Goal: Task Accomplishment & Management: Manage account settings

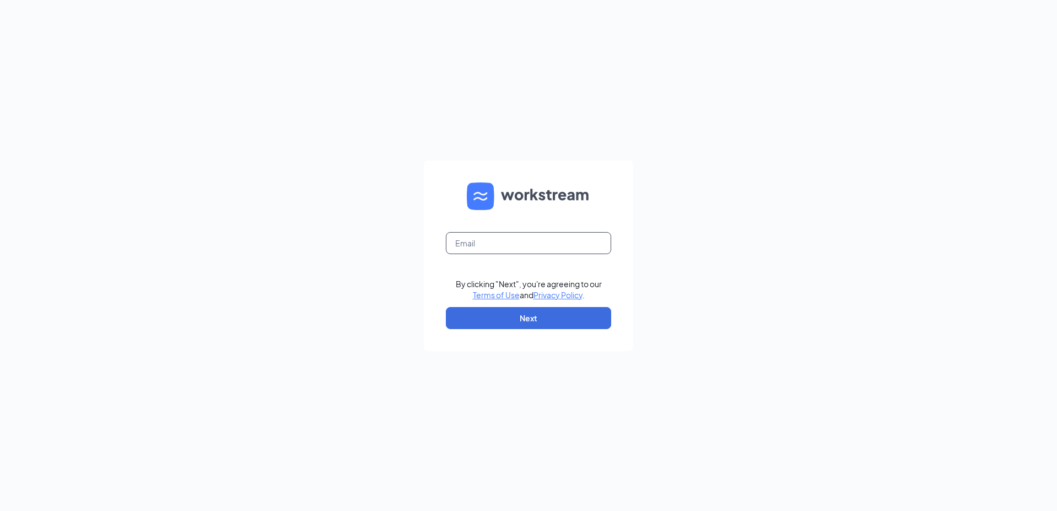
drag, startPoint x: 517, startPoint y: 243, endPoint x: 523, endPoint y: 244, distance: 6.1
click at [517, 243] on input "text" at bounding box center [528, 243] width 165 height 22
type input "[EMAIL_ADDRESS][DOMAIN_NAME]"
click at [511, 315] on button "Next" at bounding box center [528, 318] width 165 height 22
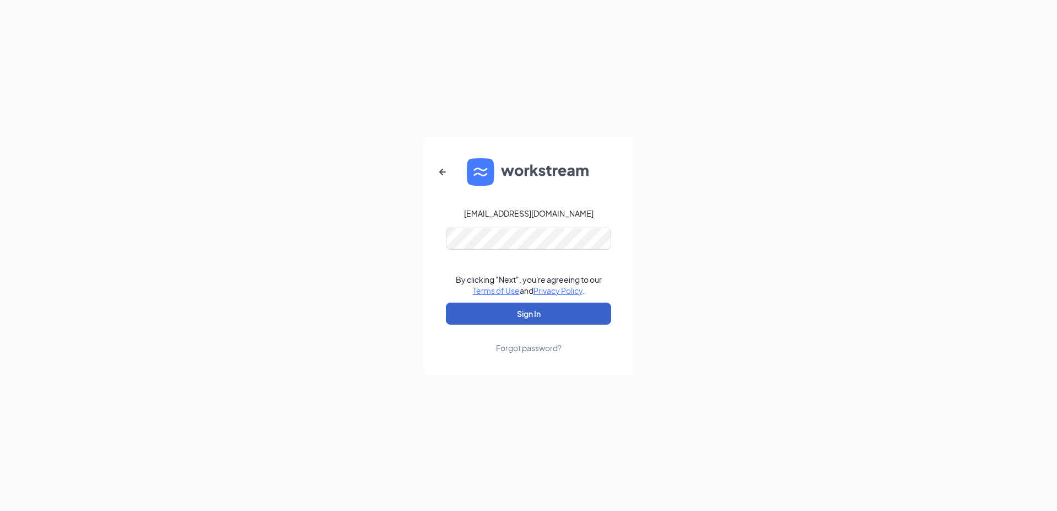
click at [535, 312] on button "Sign In" at bounding box center [528, 313] width 165 height 22
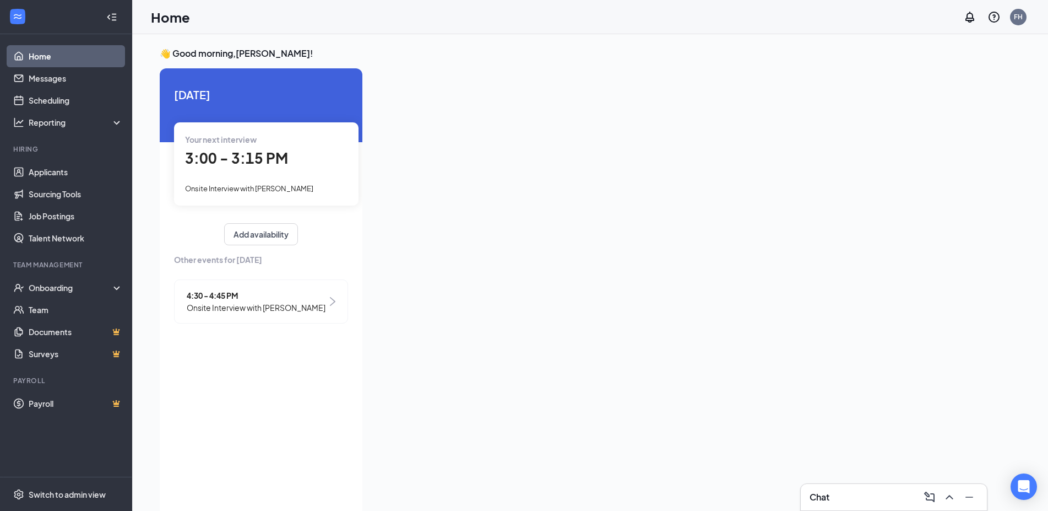
click at [271, 171] on div "Your next interview 3:00 - 3:15 PM Onsite Interview with Calvin Ivey" at bounding box center [266, 163] width 185 height 83
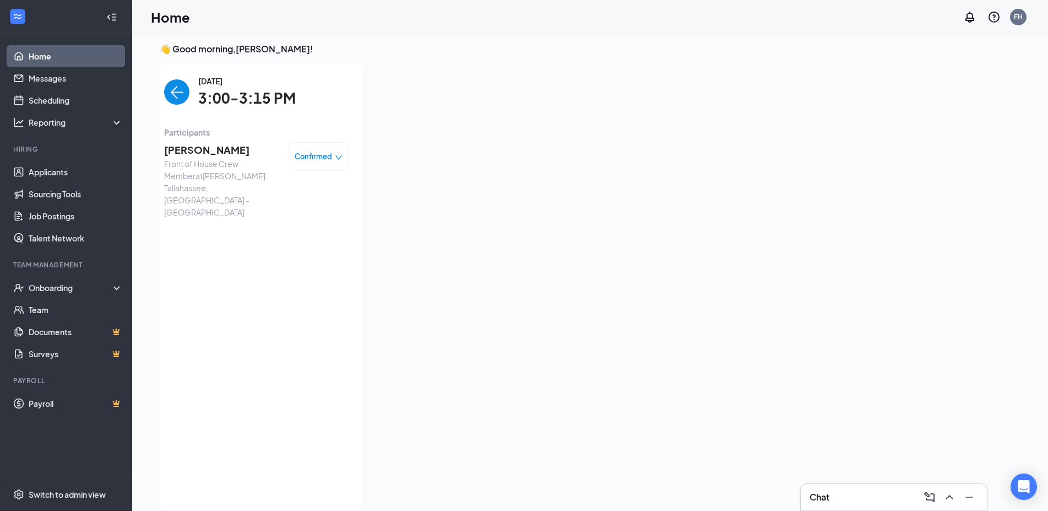
click at [293, 167] on div "Confirmed" at bounding box center [318, 156] width 59 height 29
click at [296, 166] on div "Confirmed" at bounding box center [318, 156] width 59 height 29
click at [309, 163] on div "Confirmed" at bounding box center [318, 156] width 59 height 29
click at [325, 159] on span "Confirmed" at bounding box center [313, 156] width 37 height 11
click at [314, 188] on span "Request Reschedule" at bounding box center [295, 188] width 75 height 12
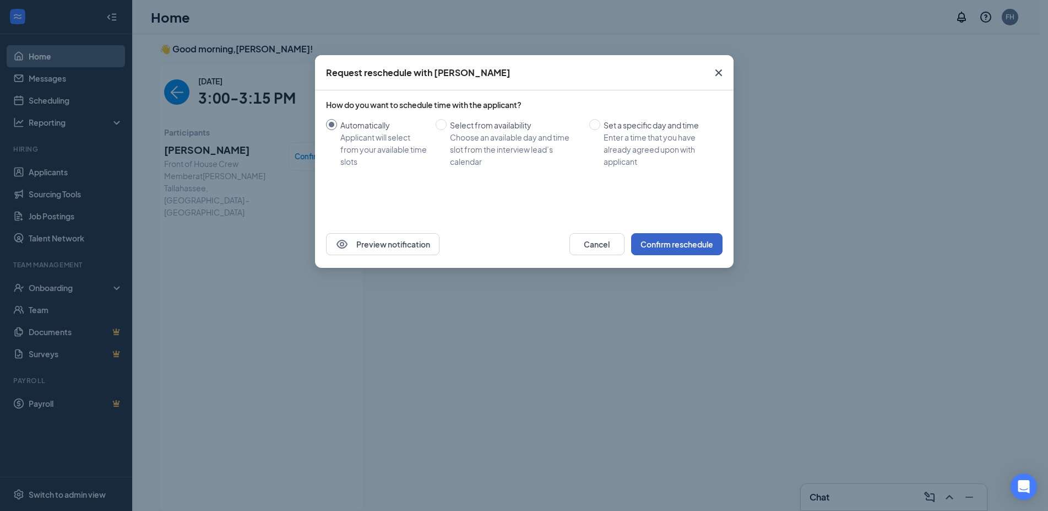
click at [695, 238] on button "Confirm reschedule" at bounding box center [676, 244] width 91 height 22
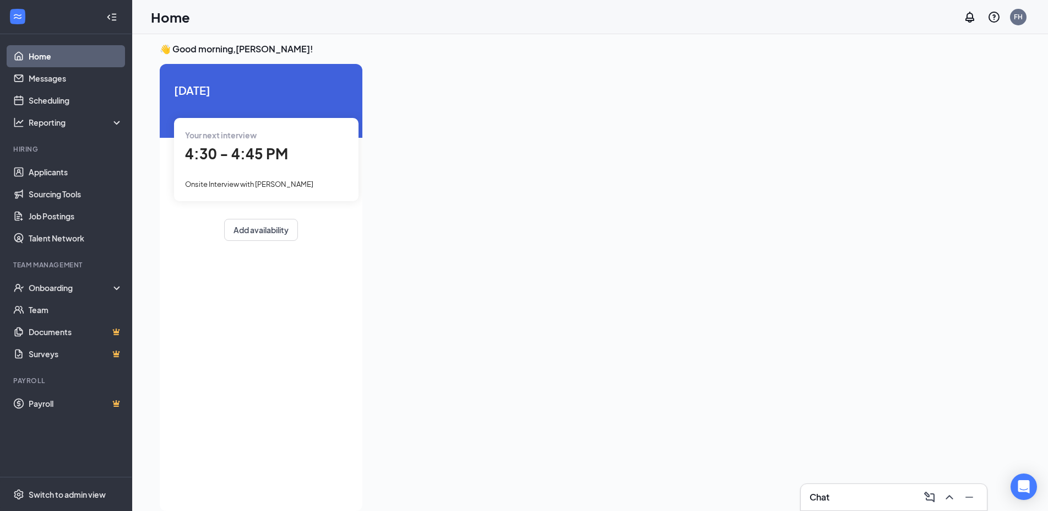
click at [72, 56] on link "Home" at bounding box center [76, 56] width 94 height 22
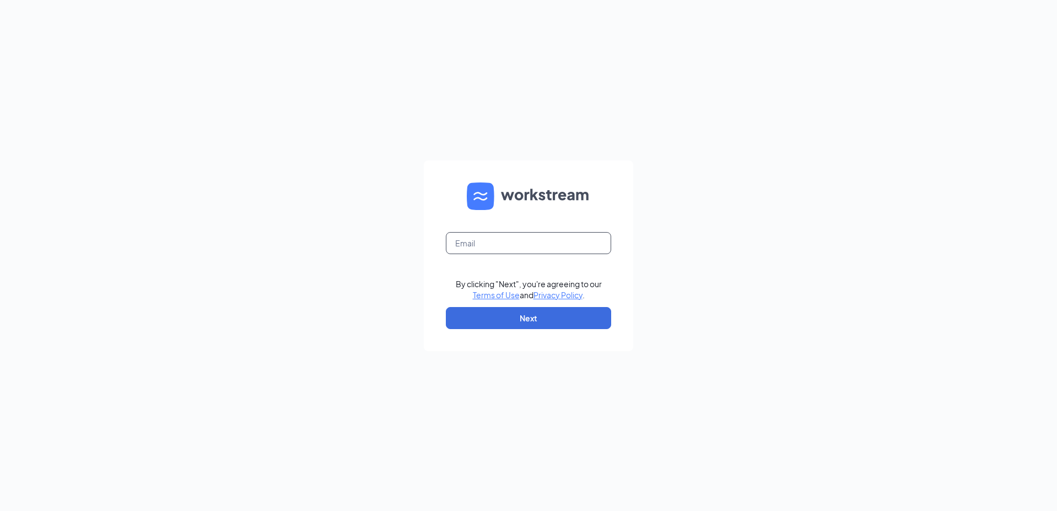
click at [513, 246] on input "text" at bounding box center [528, 243] width 165 height 22
type input "[EMAIL_ADDRESS][DOMAIN_NAME]"
click at [510, 310] on button "Next" at bounding box center [528, 318] width 165 height 22
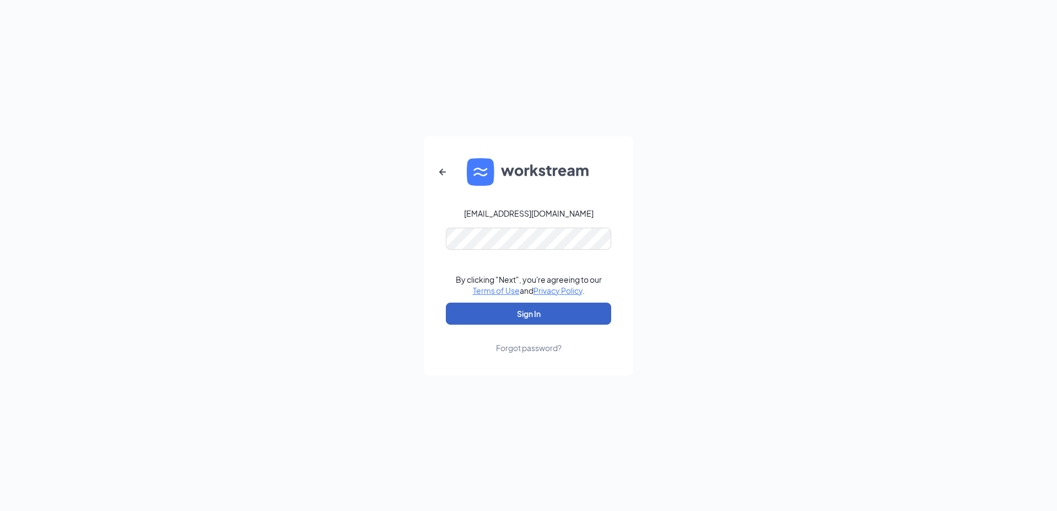
click at [543, 323] on button "Sign In" at bounding box center [528, 313] width 165 height 22
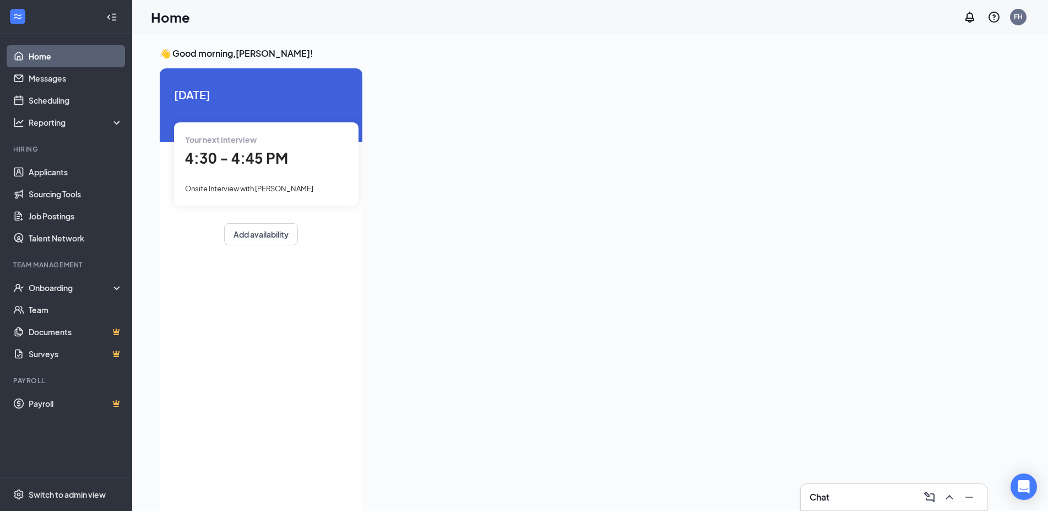
click at [726, 118] on div at bounding box center [679, 288] width 617 height 440
click at [832, 135] on div at bounding box center [679, 288] width 617 height 440
click at [52, 176] on link "Applicants" at bounding box center [76, 172] width 94 height 22
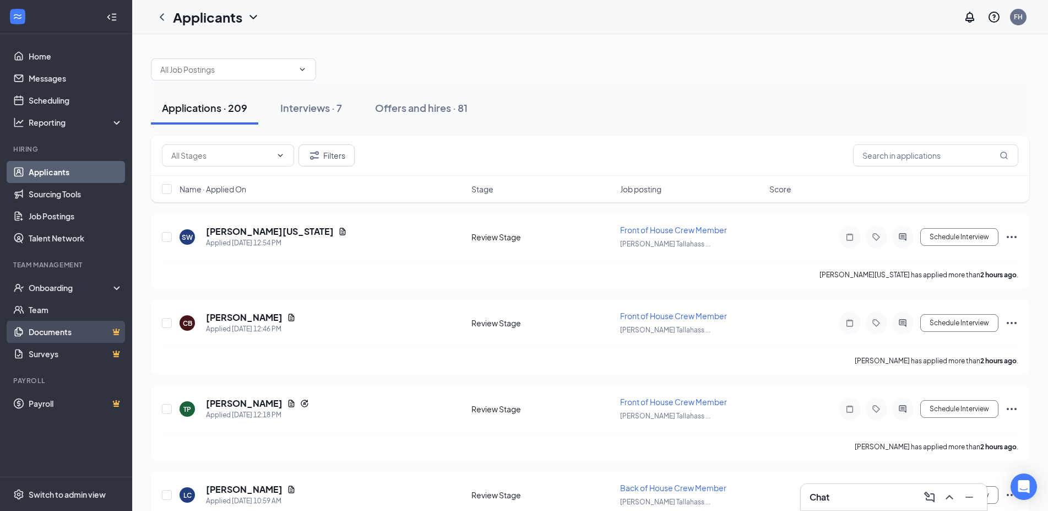
click at [36, 335] on link "Documents" at bounding box center [76, 332] width 94 height 22
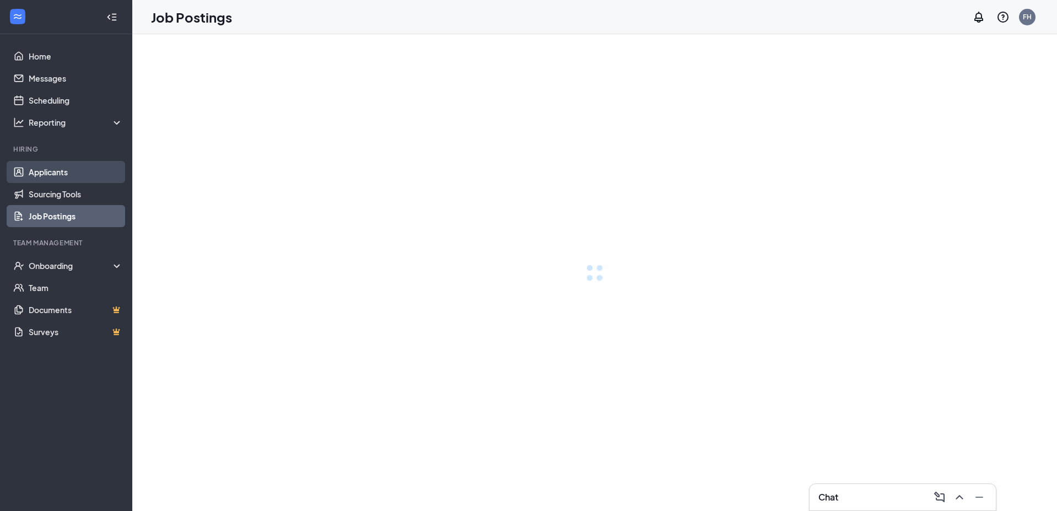
click at [68, 174] on link "Applicants" at bounding box center [76, 172] width 94 height 22
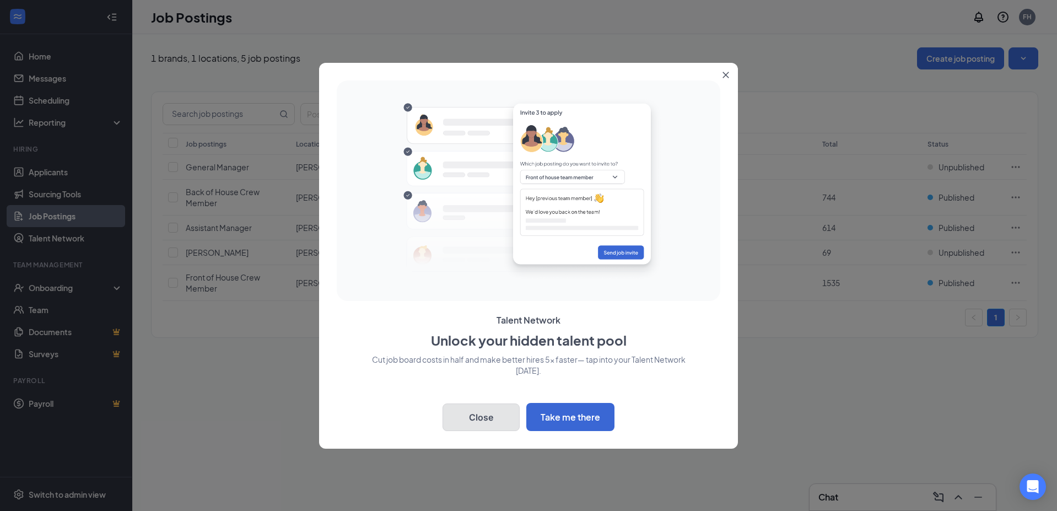
click at [486, 423] on button "Close" at bounding box center [480, 417] width 77 height 28
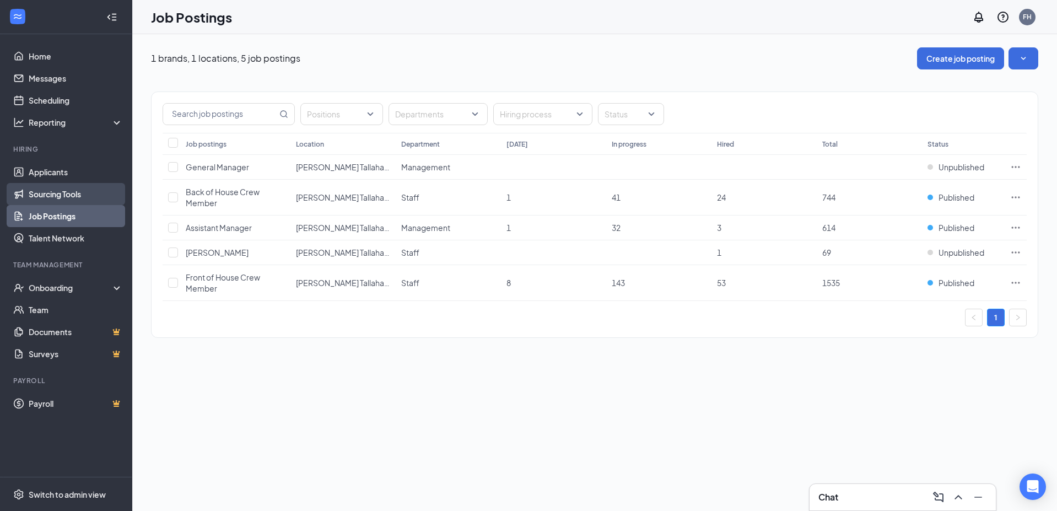
click at [70, 191] on link "Sourcing Tools" at bounding box center [76, 194] width 94 height 22
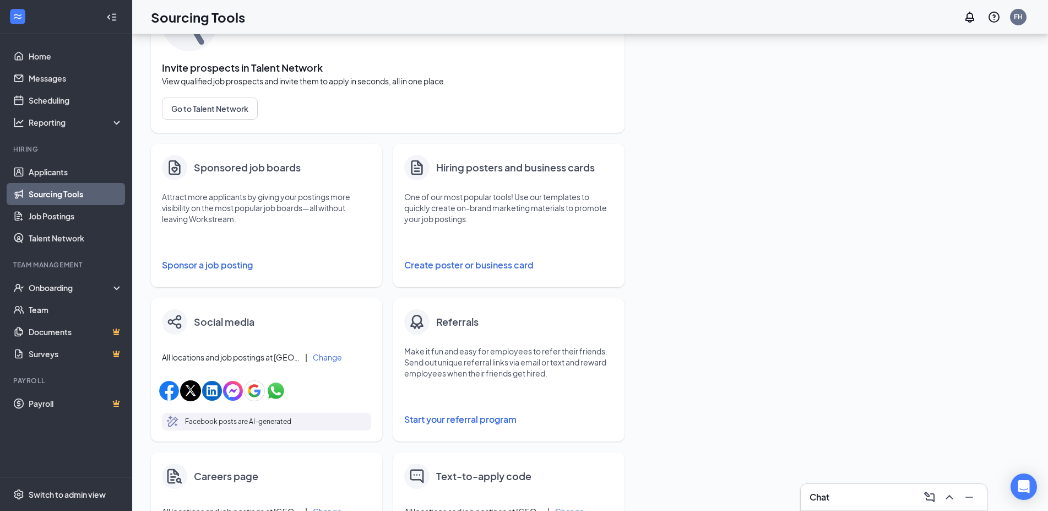
scroll to position [55, 0]
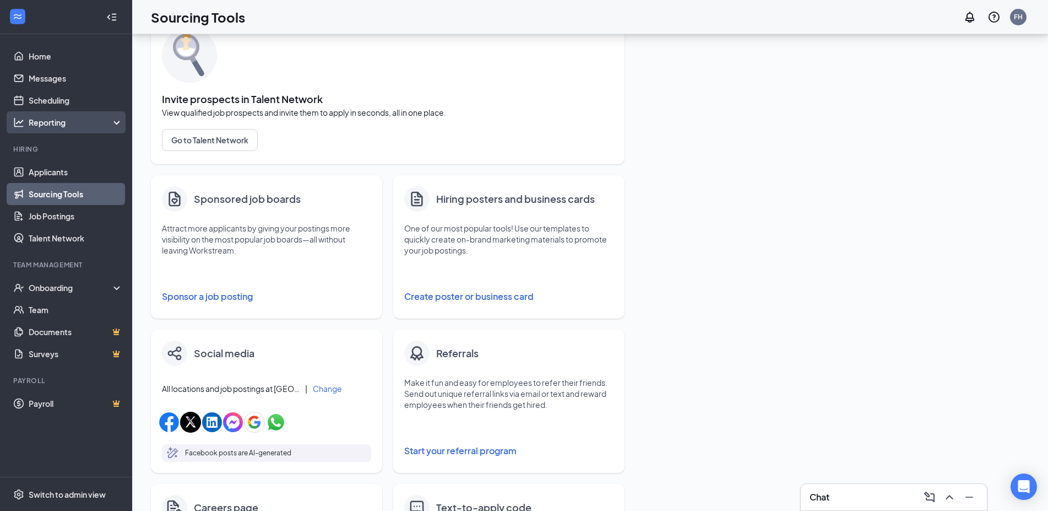
click at [90, 118] on div "Reporting" at bounding box center [76, 122] width 95 height 11
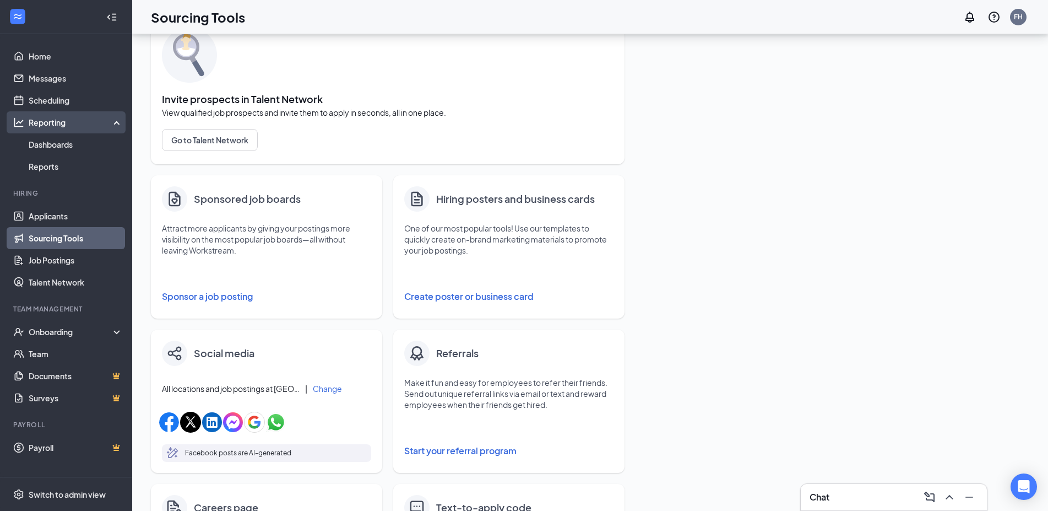
click at [90, 118] on div "Reporting" at bounding box center [76, 122] width 95 height 11
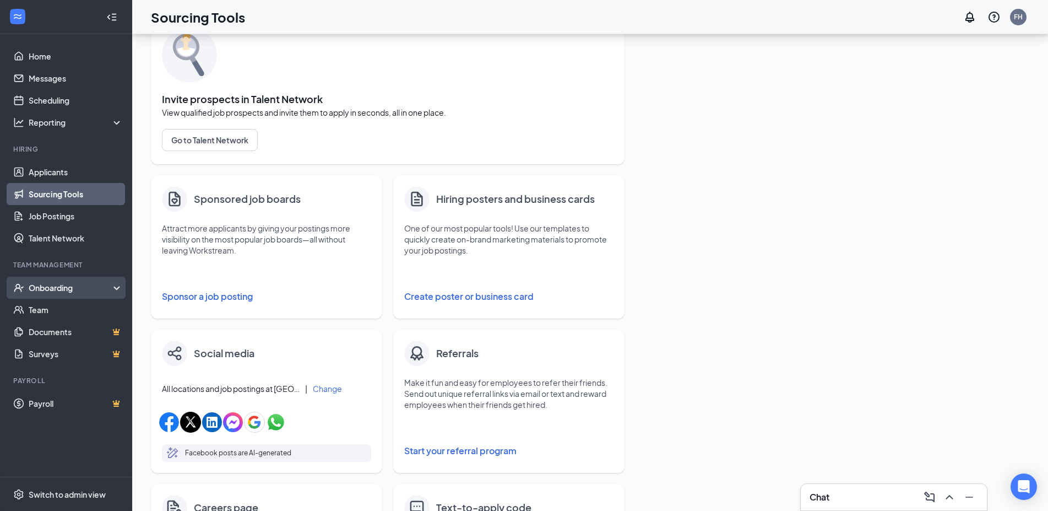
click at [106, 285] on div "Onboarding" at bounding box center [71, 287] width 85 height 11
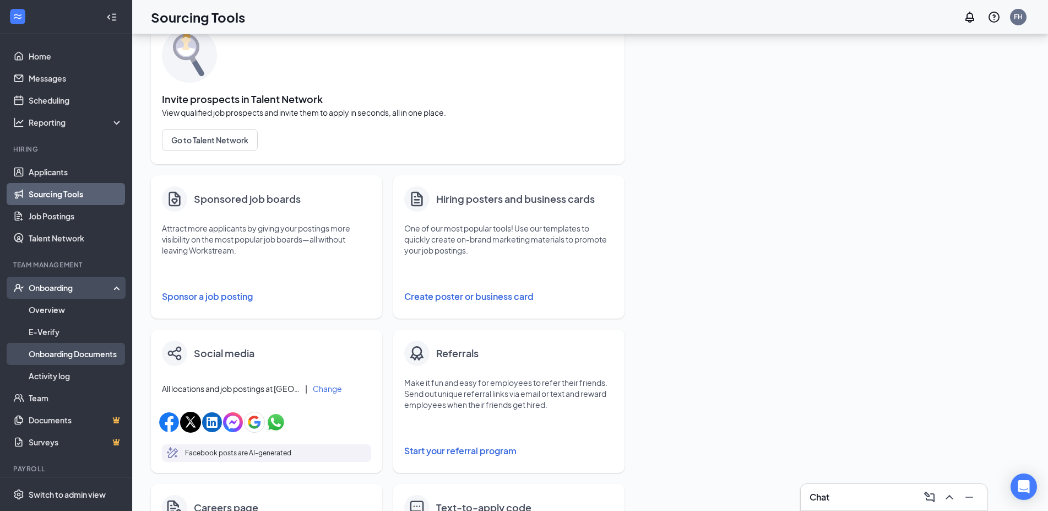
click at [72, 348] on link "Onboarding Documents" at bounding box center [76, 354] width 94 height 22
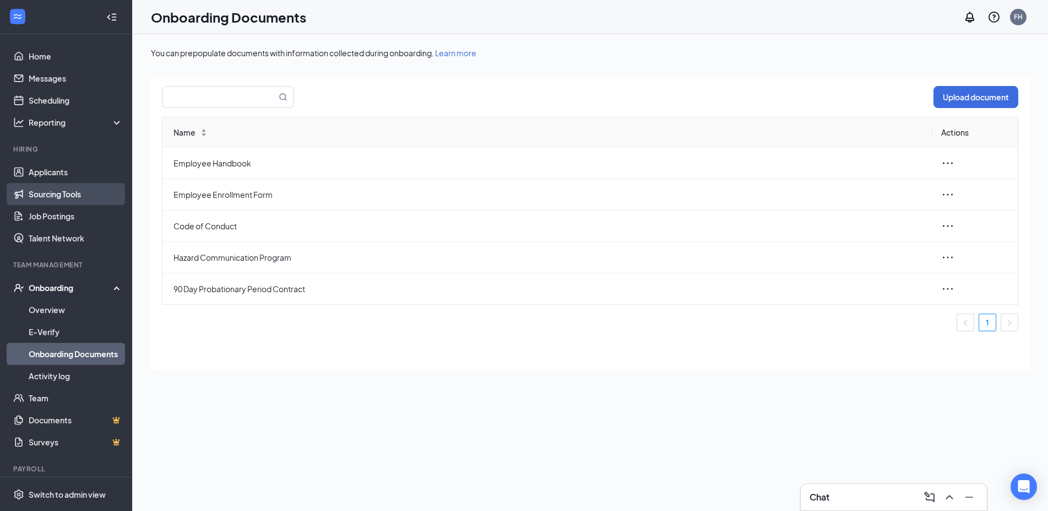
click at [75, 196] on link "Sourcing Tools" at bounding box center [76, 194] width 94 height 22
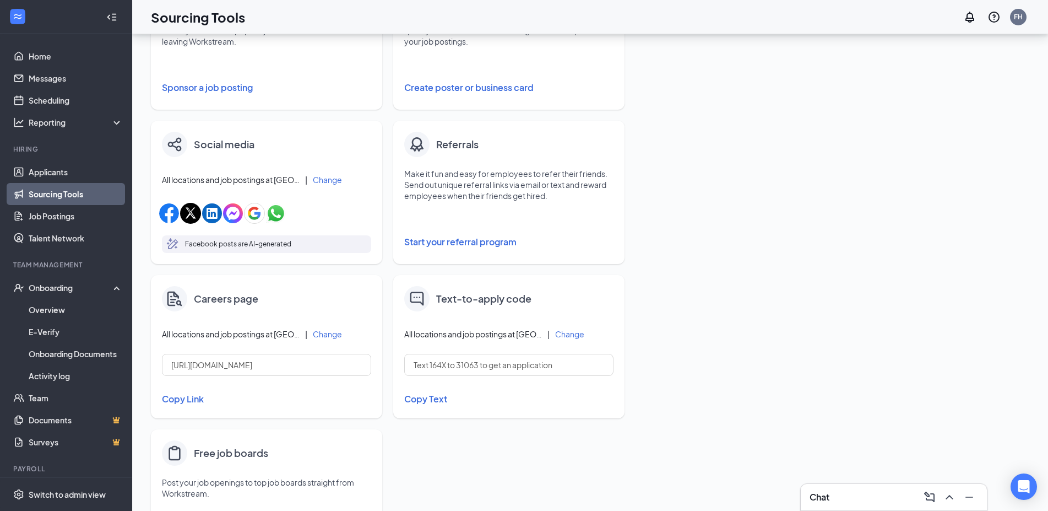
scroll to position [275, 0]
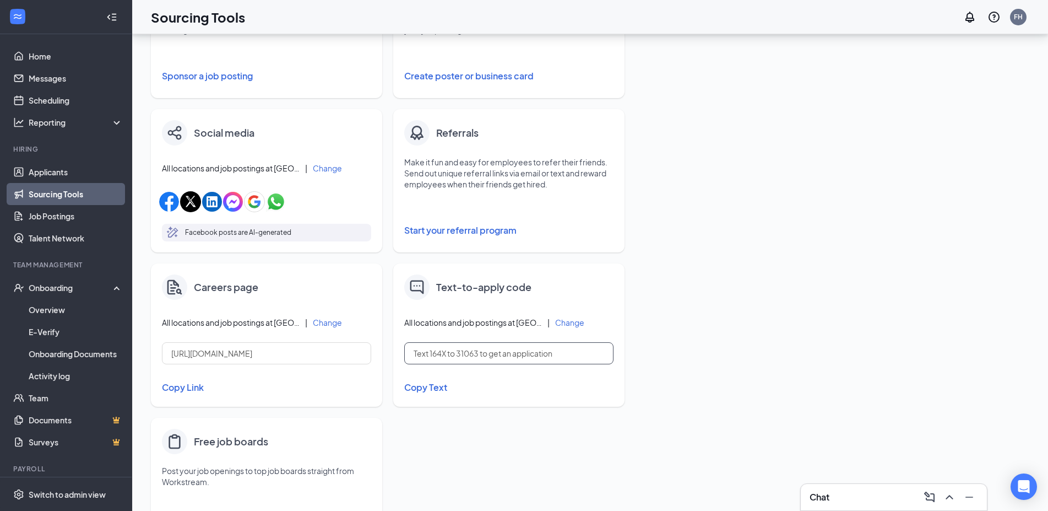
click at [540, 354] on input "Text 164X to 31063 to get an application" at bounding box center [508, 353] width 209 height 22
click at [56, 94] on link "Scheduling" at bounding box center [76, 100] width 94 height 22
